Goal: Transaction & Acquisition: Purchase product/service

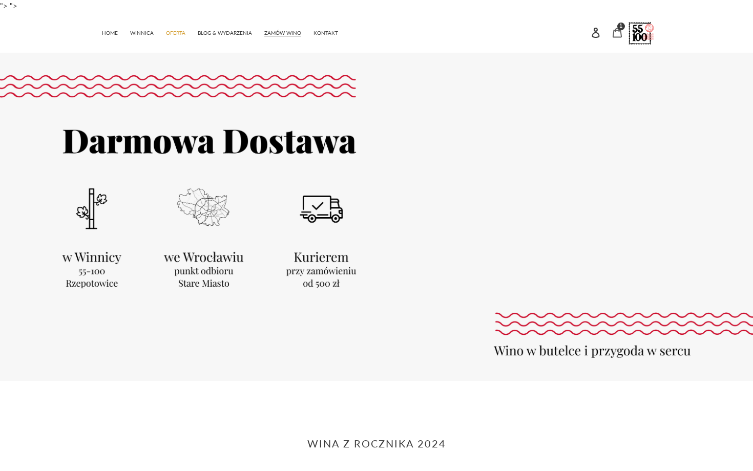
click at [616, 35] on icon at bounding box center [617, 33] width 10 height 10
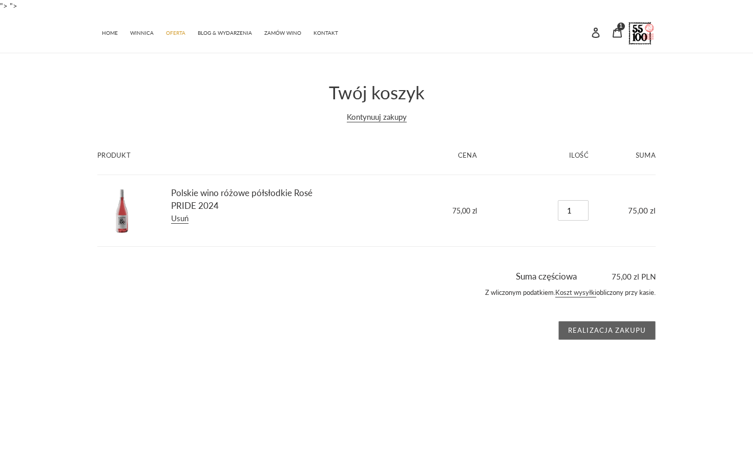
click at [584, 329] on input "Realizacja zakupu" at bounding box center [606, 330] width 97 height 19
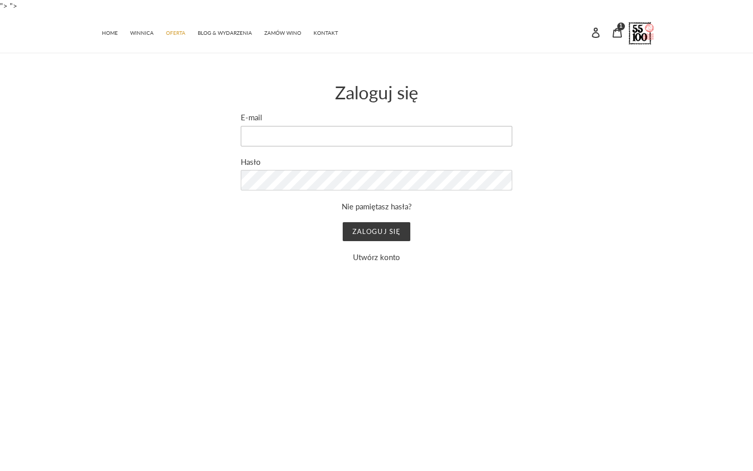
click at [376, 133] on input "E-mail" at bounding box center [376, 136] width 271 height 20
click at [335, 133] on input "E-mail" at bounding box center [376, 136] width 271 height 20
type input "kursadaria123@gmail.com"
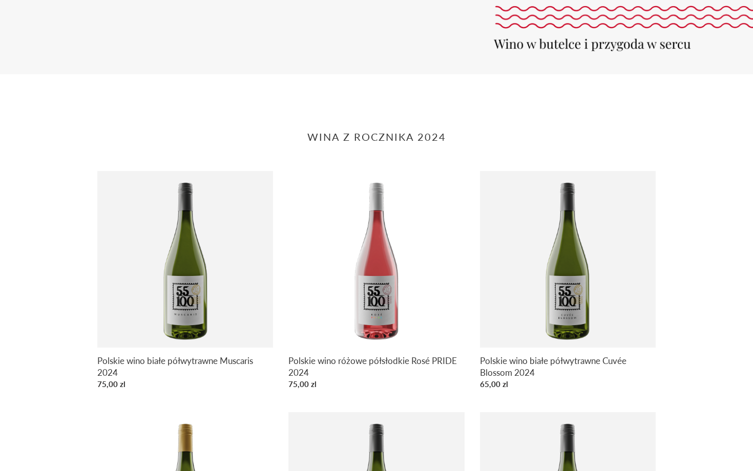
scroll to position [498, 0]
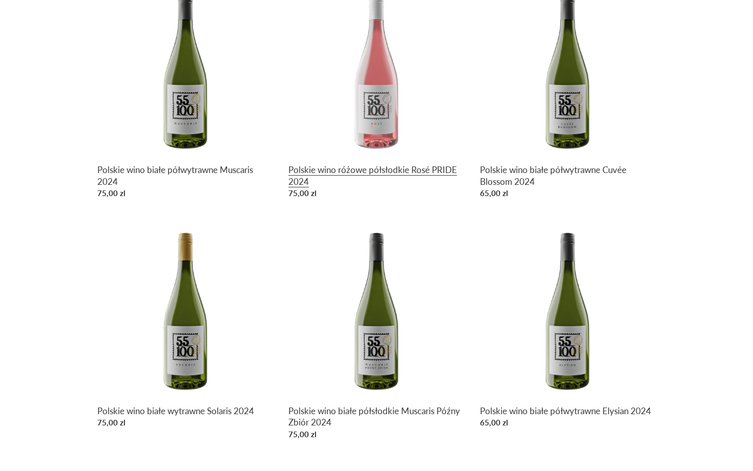
click at [433, 170] on link "Polskie wino różowe półsłodkie Rosé PRIDE 2024" at bounding box center [376, 91] width 176 height 223
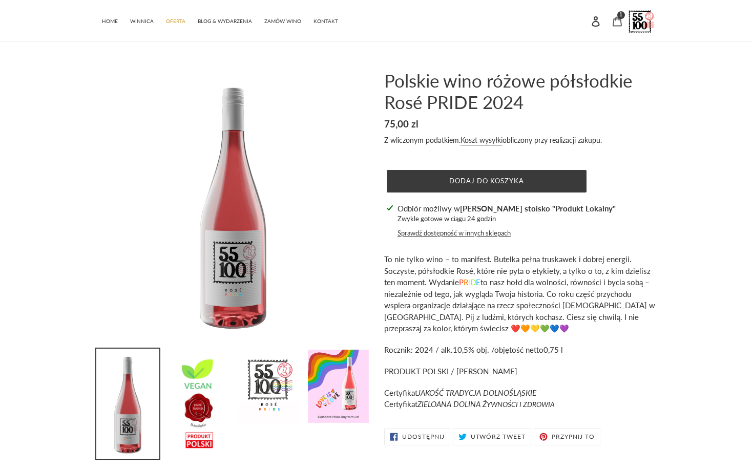
click at [618, 12] on div "1 pozycję" at bounding box center [621, 15] width 8 height 8
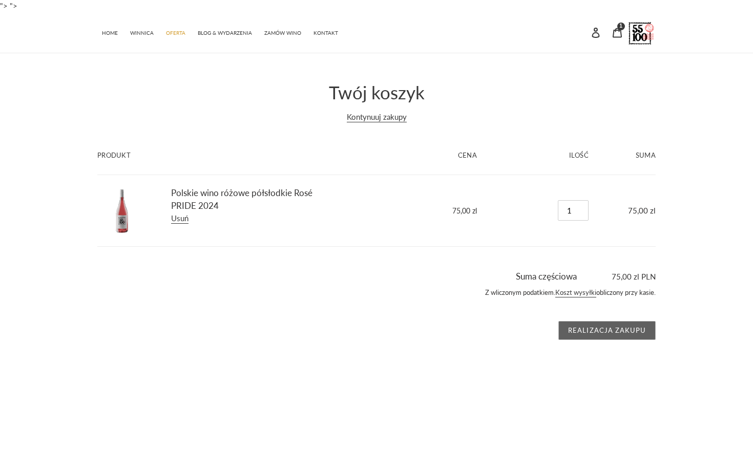
click at [602, 321] on input "Realizacja zakupu" at bounding box center [606, 330] width 97 height 19
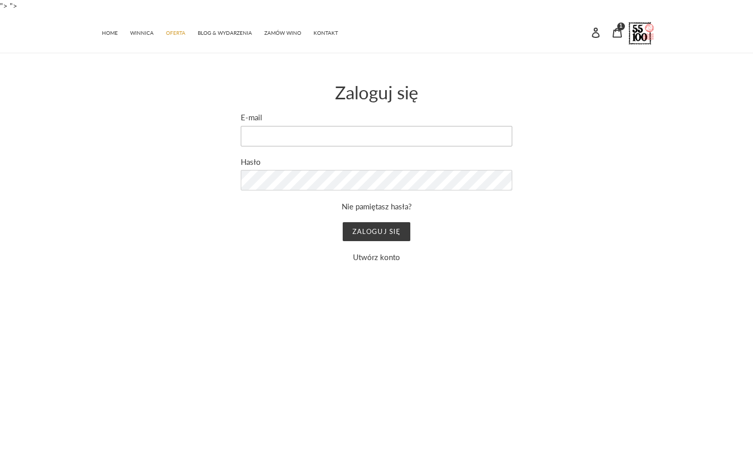
click at [313, 142] on input "E-mail" at bounding box center [376, 136] width 271 height 20
click at [309, 135] on input "E-mail" at bounding box center [376, 136] width 271 height 20
type input "kursadaria123@gmail.com"
click at [383, 258] on link "Utwórz konto" at bounding box center [376, 256] width 47 height 9
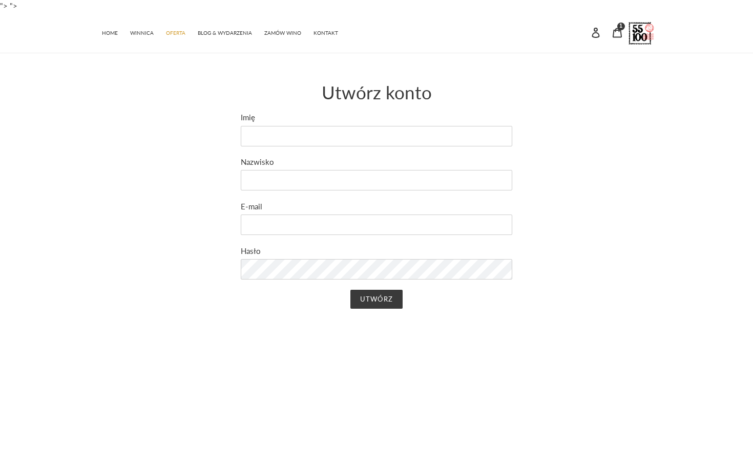
click at [334, 155] on form "Imię Nazwisko E-mail Hasło Utwórz" at bounding box center [376, 215] width 271 height 207
click at [330, 136] on input "Imię" at bounding box center [376, 136] width 271 height 20
click at [312, 137] on input "Imię" at bounding box center [376, 136] width 271 height 20
type input "Daria"
type input "Kursa"
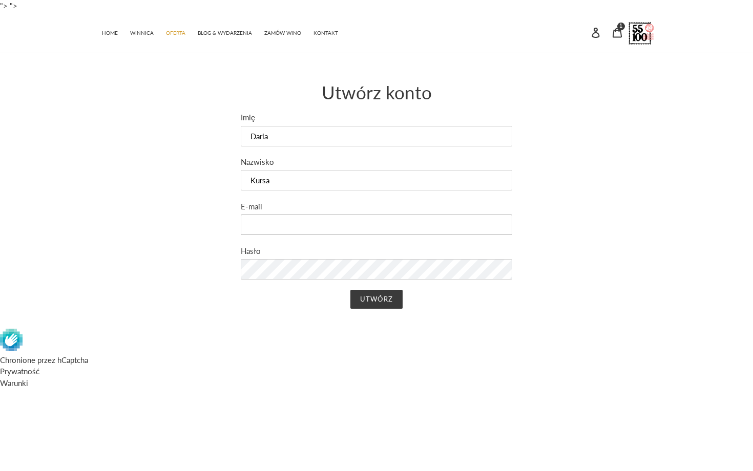
type input "[EMAIL_ADDRESS][DOMAIN_NAME]"
click at [377, 292] on input "Utwórz" at bounding box center [376, 299] width 52 height 19
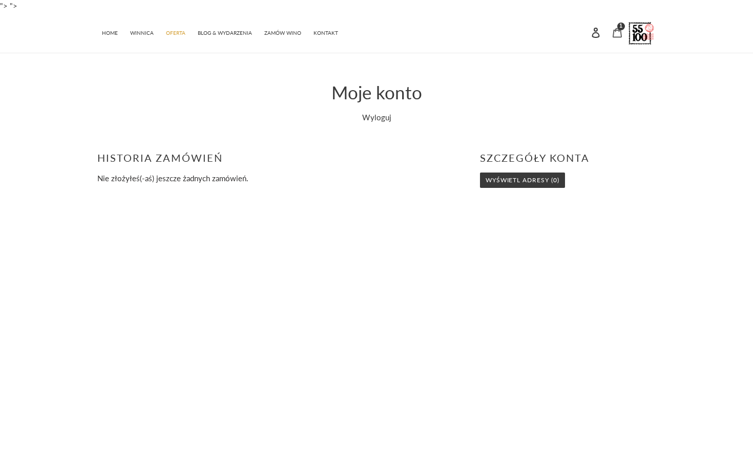
click at [618, 28] on div "1 pozycję" at bounding box center [621, 27] width 8 height 8
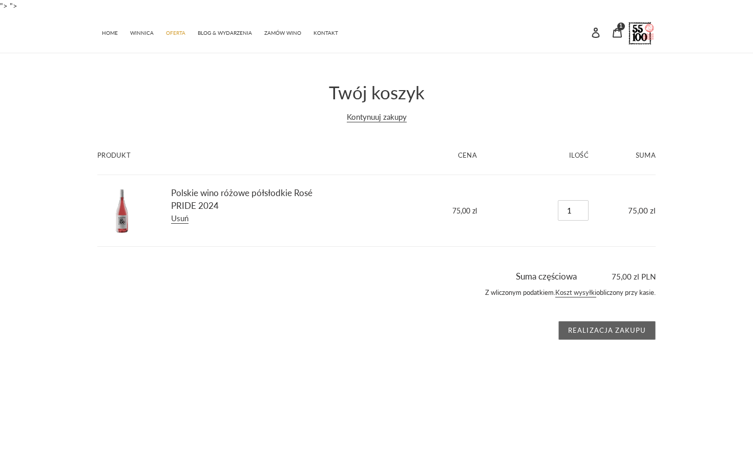
click at [570, 326] on input "Realizacja zakupu" at bounding box center [606, 330] width 97 height 19
